Goal: Task Accomplishment & Management: Manage account settings

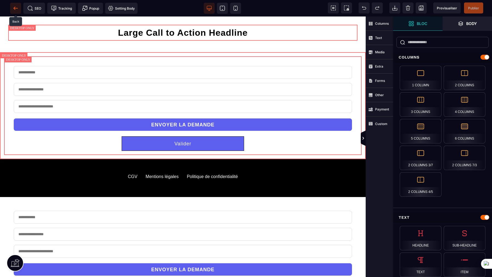
click at [14, 9] on icon at bounding box center [14, 8] width 2 height 3
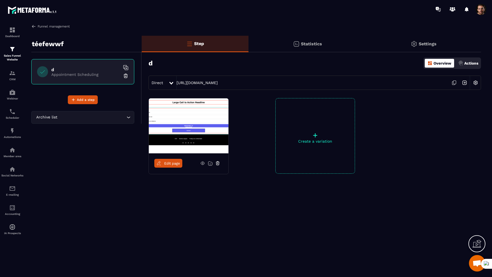
click at [63, 27] on link "Funnel management" at bounding box center [50, 26] width 38 height 5
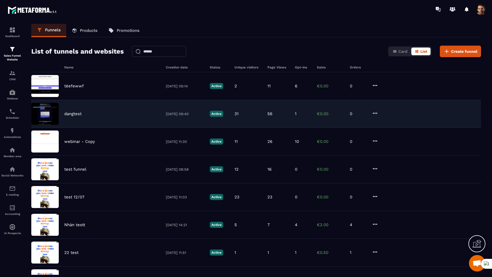
click at [90, 117] on div "dangtest [DATE] 09:40 Active 31 56 1 €0.00 0" at bounding box center [256, 114] width 450 height 28
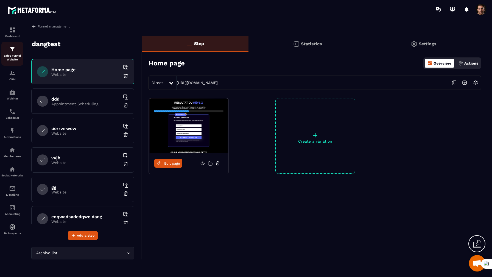
click at [12, 53] on div "Sales Funnel Website" at bounding box center [12, 54] width 22 height 16
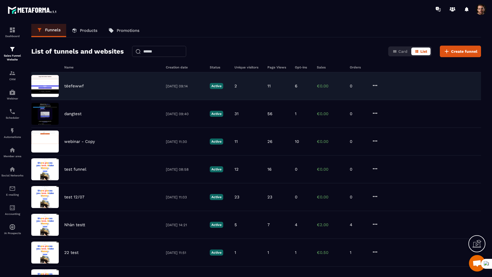
click at [81, 89] on div "téefewwf [DATE] 09:14 Active 2 11 6 €0.00 0" at bounding box center [256, 86] width 450 height 28
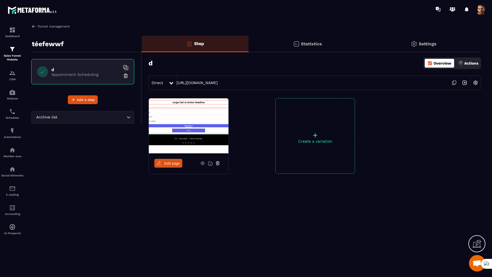
click at [50, 26] on link "Funnel management" at bounding box center [50, 26] width 38 height 5
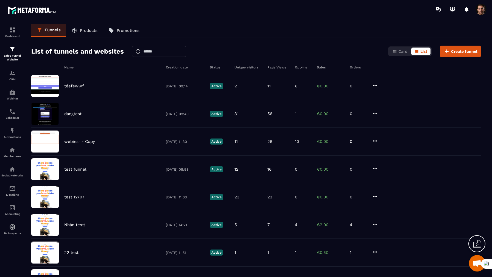
click at [96, 111] on div "dangtest" at bounding box center [112, 113] width 96 height 5
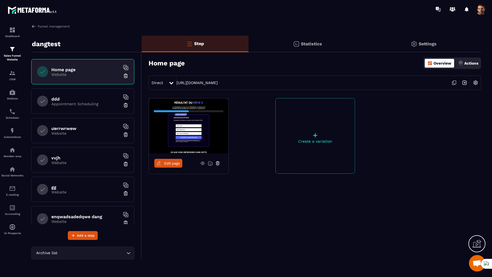
click at [66, 29] on div "Funnel management dangtest Home page Website ddd Appointment Scheduling ưerrwrw…" at bounding box center [256, 149] width 461 height 251
click at [60, 26] on link "Funnel management" at bounding box center [50, 26] width 38 height 5
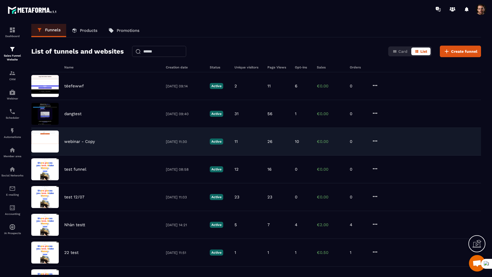
click at [85, 144] on div "webinar - Copy [DATE] 11:30 Active 11 26 10 €0.00 0" at bounding box center [256, 142] width 450 height 28
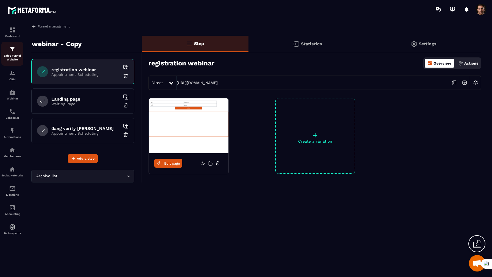
click at [15, 50] on img at bounding box center [12, 49] width 7 height 7
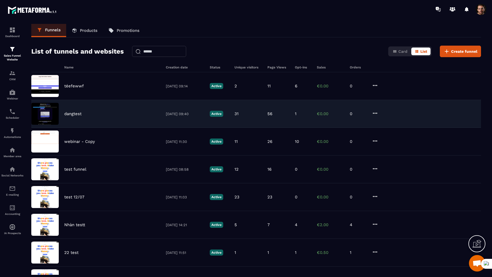
click at [72, 117] on div "dangtest [DATE] 09:40 Active 31 56 1 €0.00 0" at bounding box center [256, 114] width 450 height 28
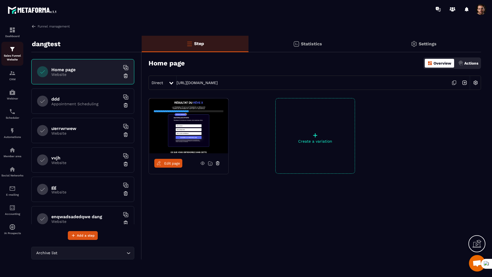
click at [11, 57] on p "Sales Funnel Website" at bounding box center [12, 58] width 22 height 8
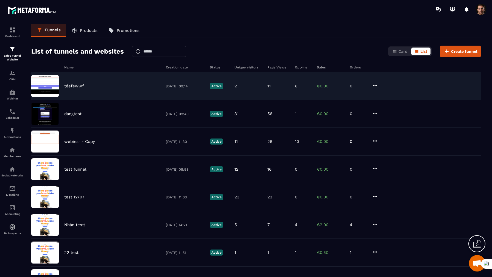
click at [86, 86] on div "téefewwf" at bounding box center [112, 85] width 96 height 5
